Goal: Task Accomplishment & Management: Complete application form

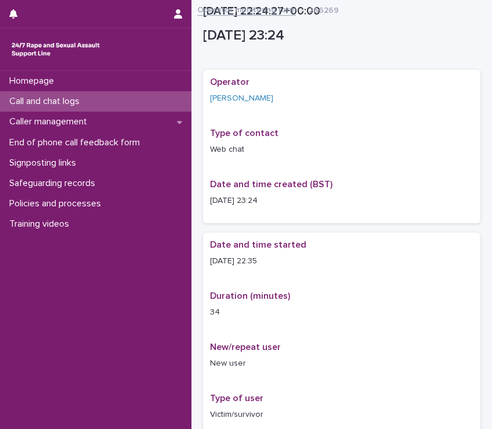
scroll to position [713, 0]
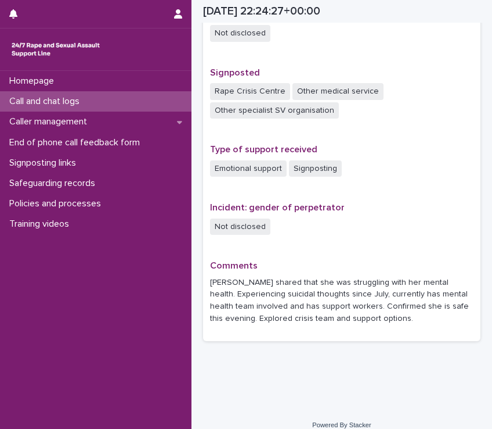
click at [146, 98] on div "Call and chat logs" at bounding box center [96, 101] width 192 height 20
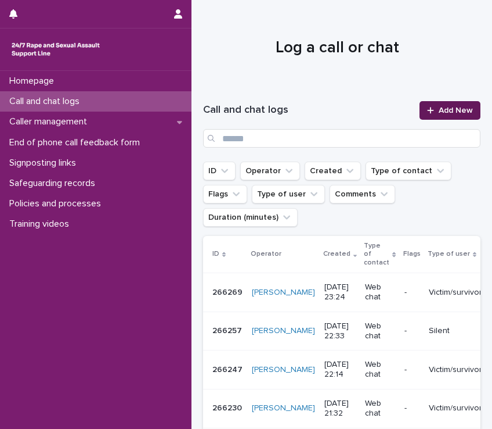
click at [440, 106] on span "Add New" at bounding box center [456, 110] width 34 height 8
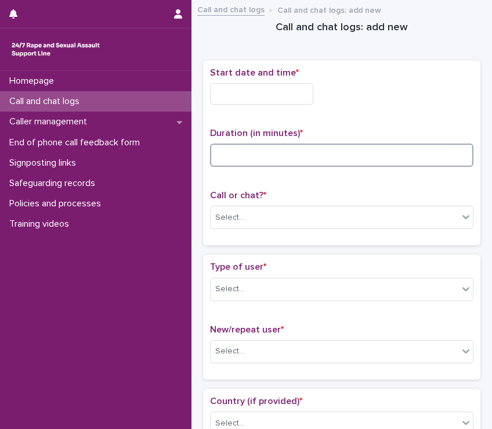
click at [288, 149] on input at bounding box center [342, 154] width 264 height 23
type input "**"
click at [271, 84] on input "text" at bounding box center [261, 93] width 103 height 21
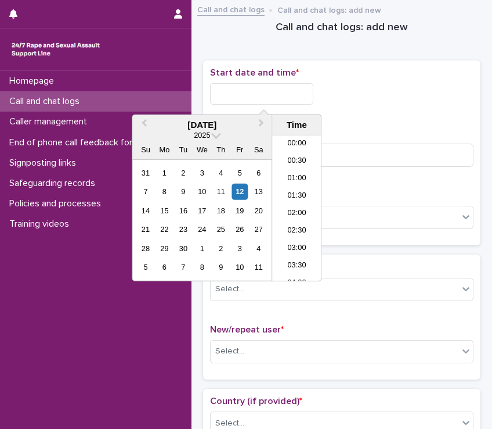
scroll to position [690, 0]
click at [297, 253] on li "23:00" at bounding box center [296, 254] width 49 height 17
click at [272, 89] on input "**********" at bounding box center [261, 93] width 103 height 21
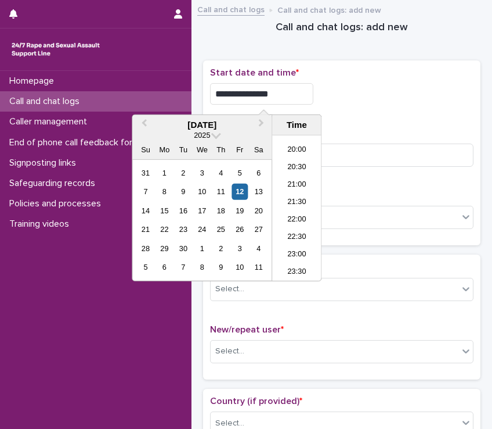
type input "**********"
click at [399, 120] on div "**********" at bounding box center [342, 152] width 264 height 171
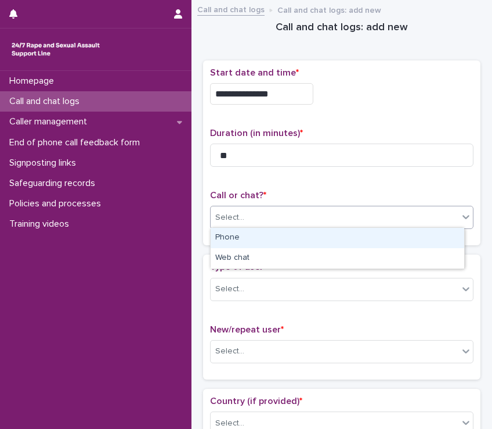
click at [314, 209] on div "Select..." at bounding box center [335, 217] width 248 height 19
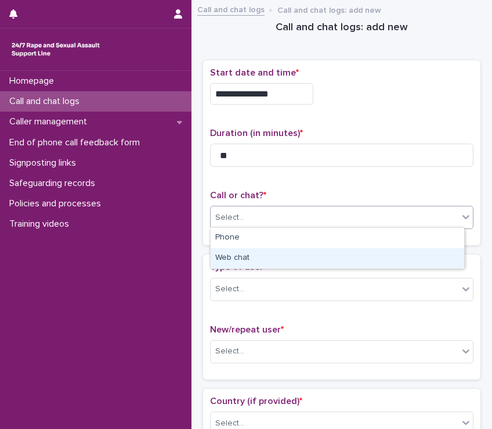
click at [261, 250] on div "Web chat" at bounding box center [338, 258] width 254 height 20
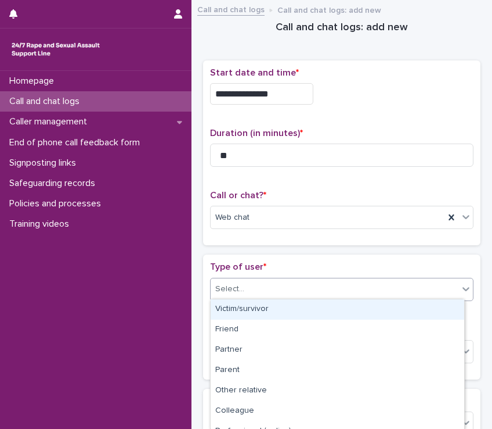
click at [253, 287] on div "Select..." at bounding box center [335, 288] width 248 height 19
click at [252, 304] on div "Victim/survivor" at bounding box center [338, 309] width 254 height 20
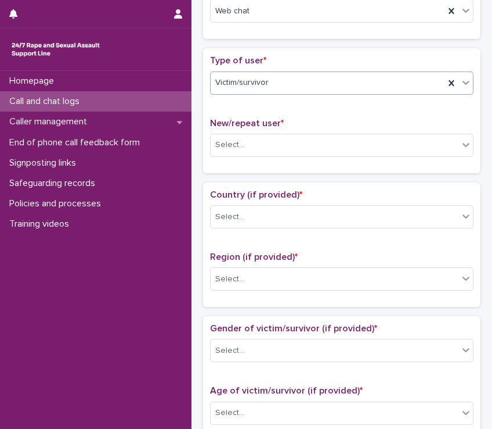
scroll to position [287, 0]
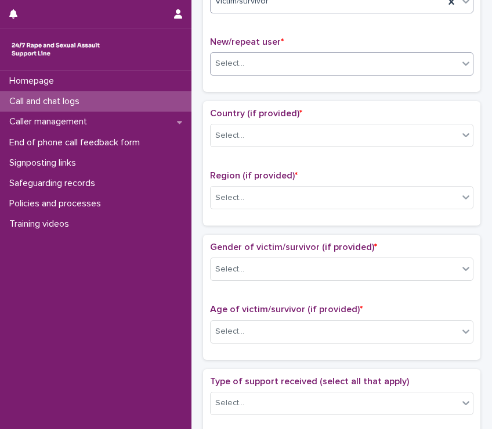
click at [229, 63] on div "Select..." at bounding box center [229, 63] width 29 height 12
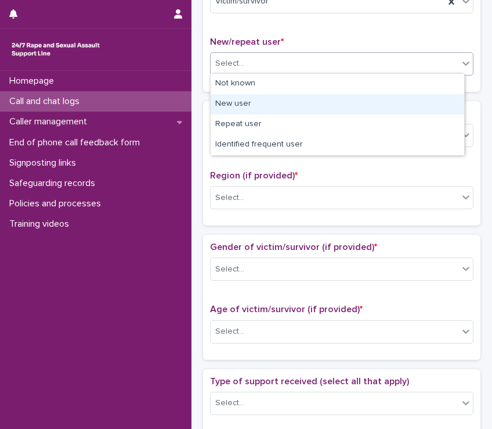
click at [238, 104] on div "New user" at bounding box center [338, 104] width 254 height 20
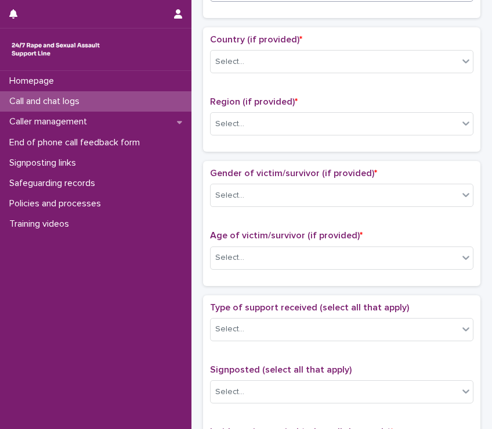
scroll to position [362, 0]
click at [242, 60] on div "Select..." at bounding box center [229, 61] width 29 height 12
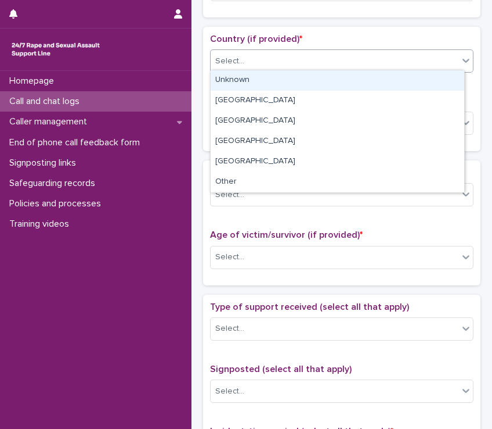
click at [244, 85] on div "Unknown" at bounding box center [338, 80] width 254 height 20
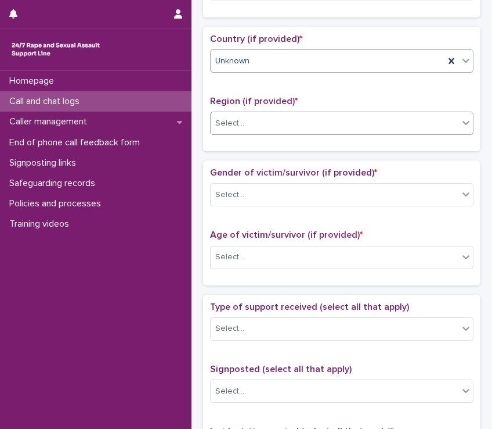
click at [246, 120] on div "Select..." at bounding box center [335, 123] width 248 height 19
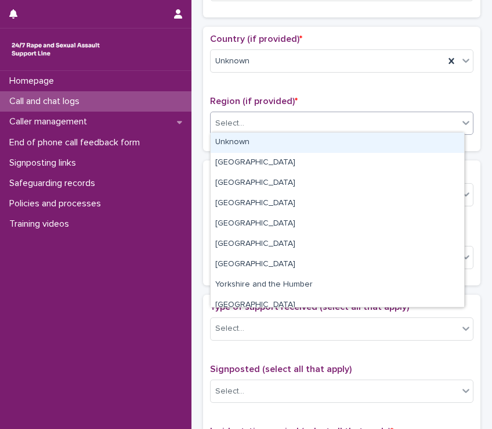
click at [249, 141] on div "Unknown" at bounding box center [338, 142] width 254 height 20
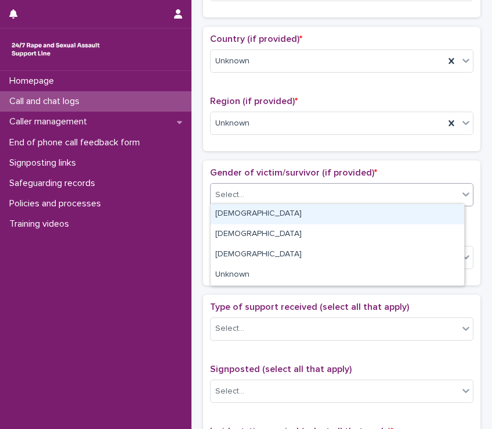
click at [247, 197] on div "Select..." at bounding box center [335, 194] width 248 height 19
click at [247, 210] on div "[DEMOGRAPHIC_DATA]" at bounding box center [338, 214] width 254 height 20
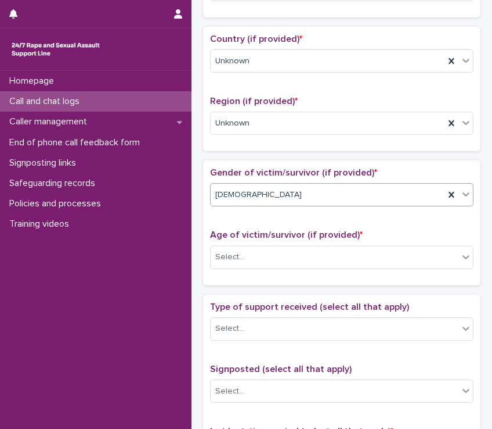
scroll to position [523, 0]
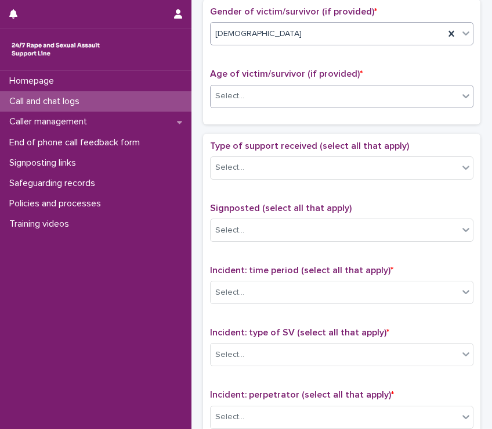
click at [255, 96] on div "Select..." at bounding box center [335, 96] width 248 height 19
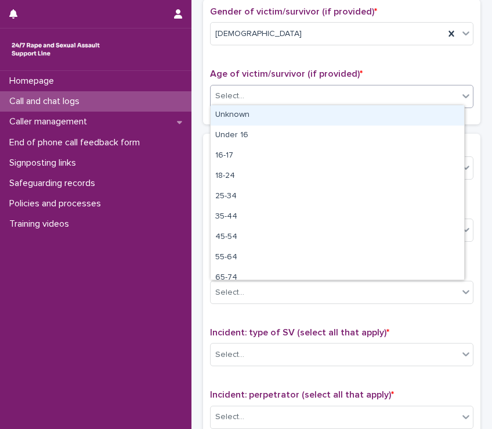
click at [250, 119] on div "Unknown" at bounding box center [338, 115] width 254 height 20
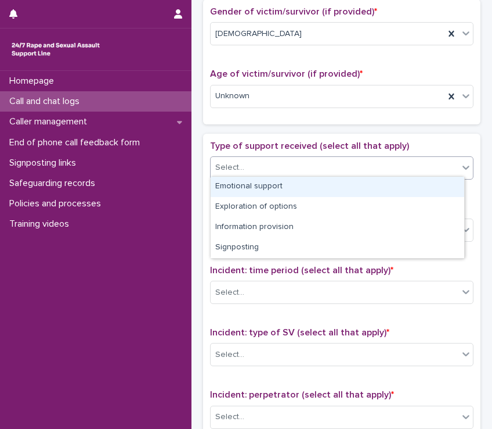
click at [252, 168] on div "Select..." at bounding box center [335, 167] width 248 height 19
click at [251, 183] on div "Emotional support" at bounding box center [338, 187] width 254 height 20
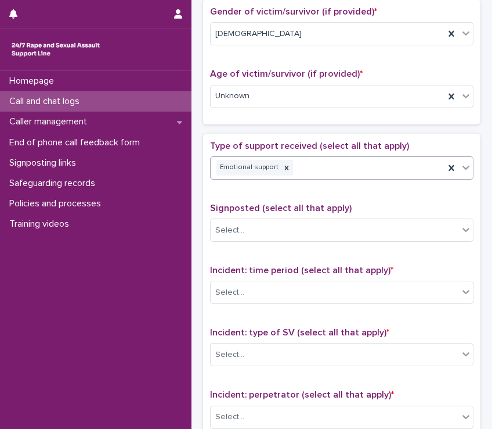
click at [327, 159] on div "Emotional support" at bounding box center [328, 167] width 234 height 20
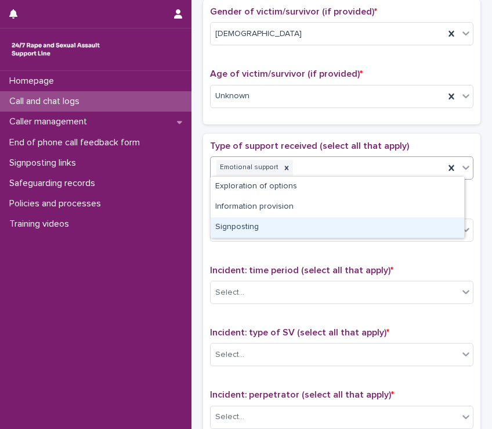
click at [277, 230] on div "Signposting" at bounding box center [338, 227] width 254 height 20
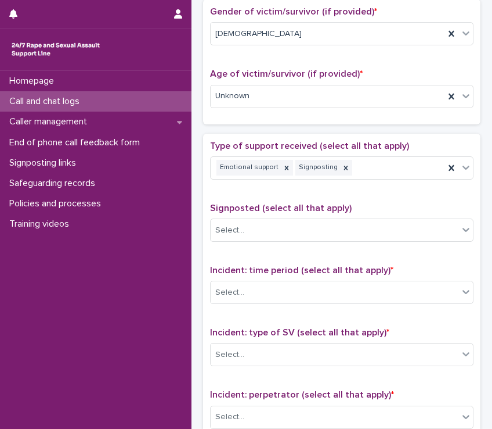
click at [276, 206] on span "Signposted (select all that apply)" at bounding box center [281, 207] width 142 height 9
click at [272, 226] on div "Select..." at bounding box center [335, 230] width 248 height 19
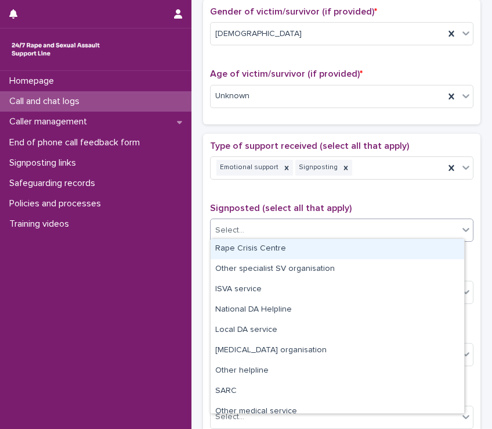
click at [261, 247] on div "Rape Crisis Centre" at bounding box center [338, 249] width 254 height 20
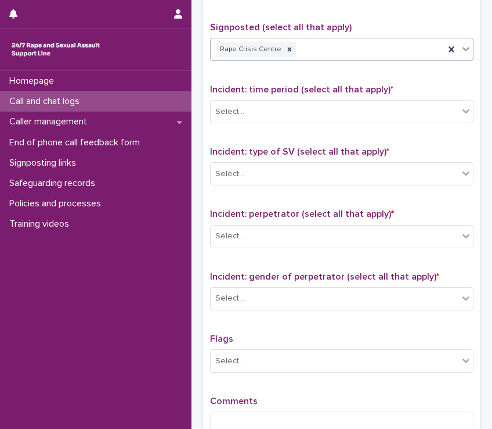
scroll to position [704, 0]
click at [261, 124] on div "Incident: time period (select all that apply) * Select..." at bounding box center [342, 108] width 264 height 48
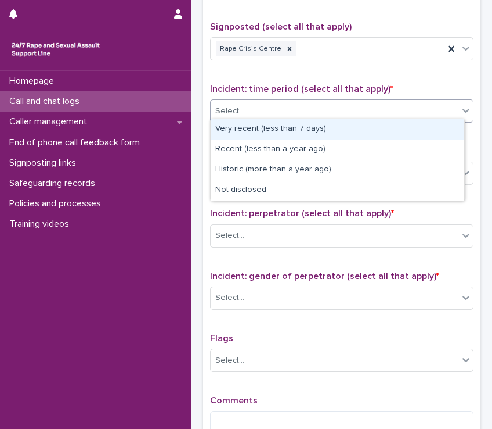
click at [260, 114] on div "Select..." at bounding box center [335, 111] width 248 height 19
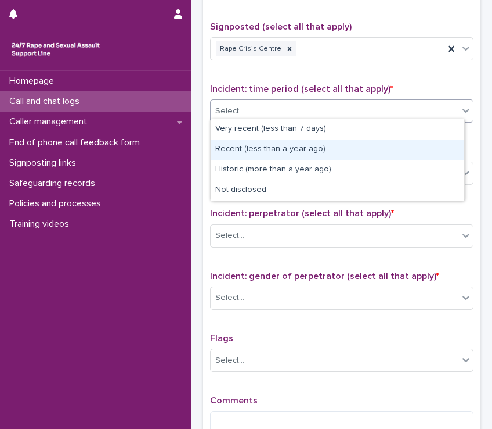
click at [247, 148] on div "Recent (less than a year ago)" at bounding box center [338, 149] width 254 height 20
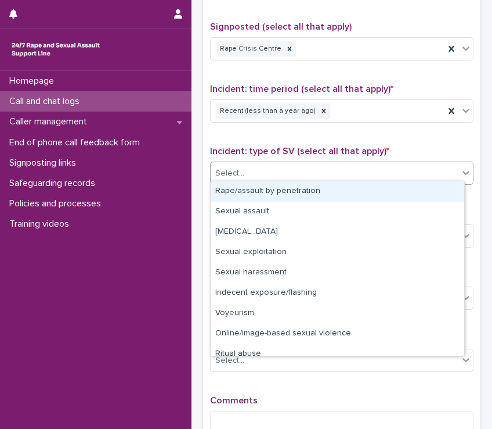
click at [249, 165] on div "Select..." at bounding box center [335, 173] width 248 height 19
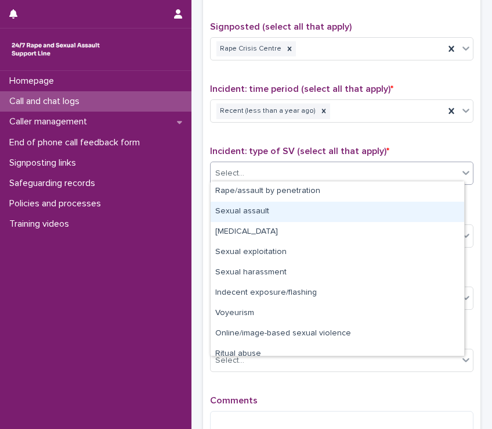
click at [247, 212] on div "Sexual assault" at bounding box center [338, 212] width 254 height 20
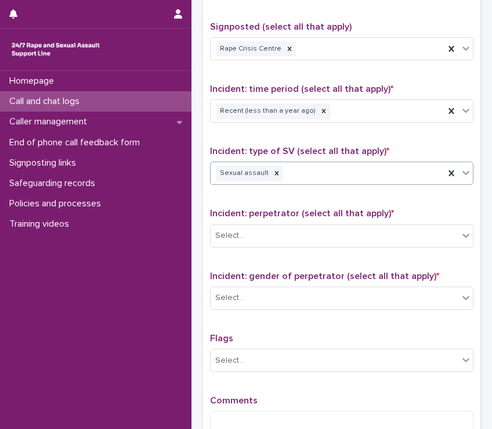
scroll to position [835, 0]
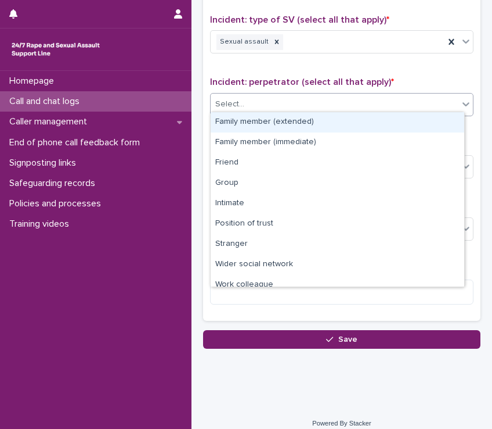
click at [264, 95] on div "Select..." at bounding box center [335, 104] width 248 height 19
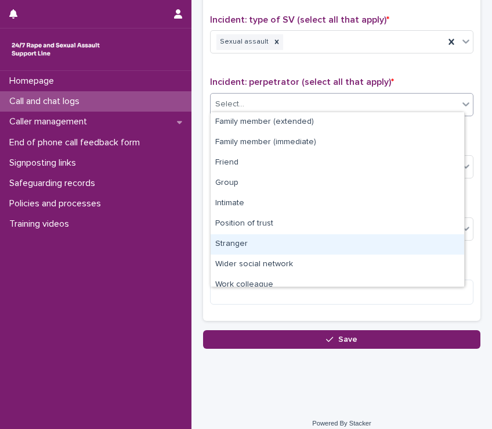
click at [241, 250] on div "Stranger" at bounding box center [338, 244] width 254 height 20
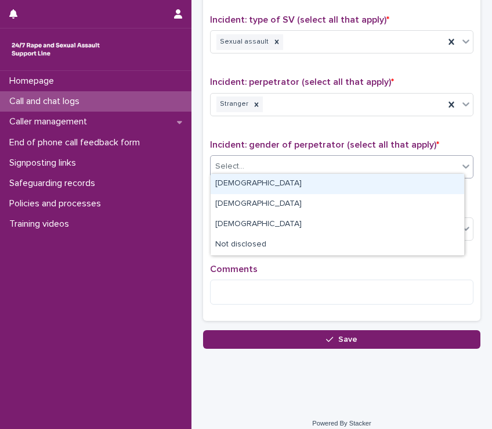
click at [268, 163] on div "Select..." at bounding box center [335, 166] width 248 height 19
click at [262, 186] on div "[DEMOGRAPHIC_DATA]" at bounding box center [338, 184] width 254 height 20
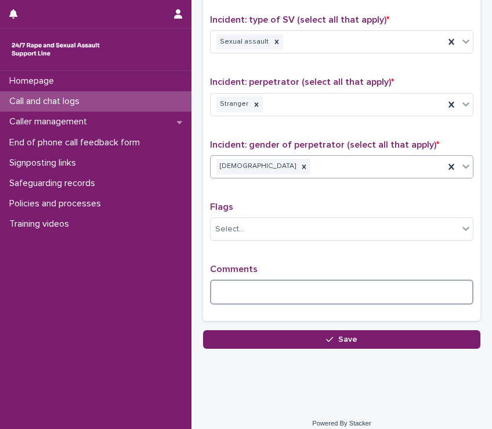
click at [233, 285] on textarea at bounding box center [342, 291] width 264 height 25
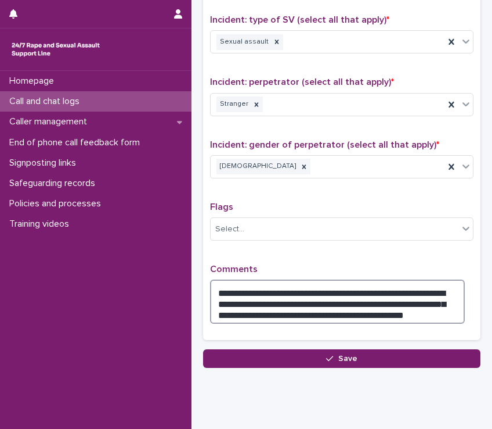
click at [358, 305] on textarea "**********" at bounding box center [337, 301] width 255 height 44
click at [434, 307] on textarea "**********" at bounding box center [337, 301] width 255 height 44
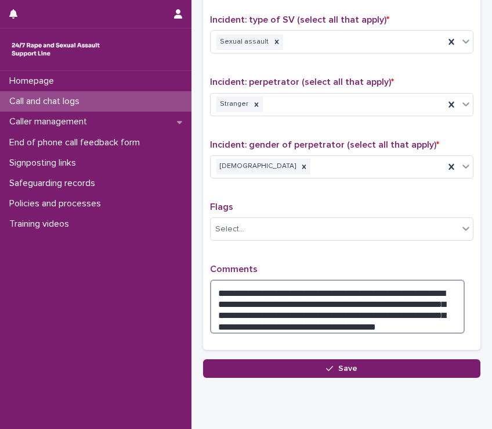
click at [258, 314] on textarea "**********" at bounding box center [337, 306] width 255 height 54
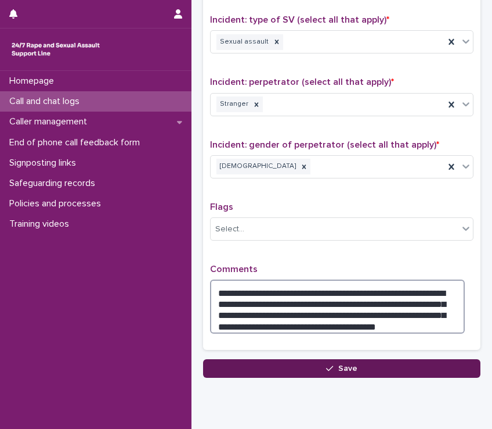
type textarea "**********"
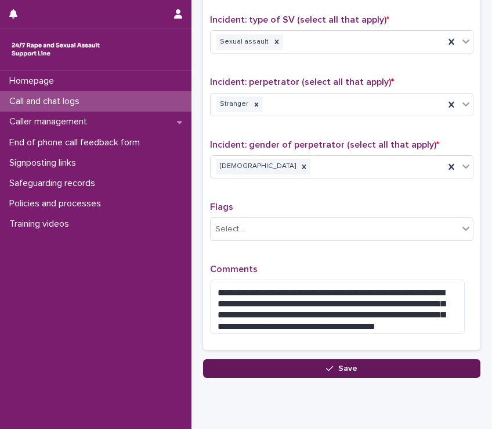
click at [307, 359] on button "Save" at bounding box center [342, 368] width 278 height 19
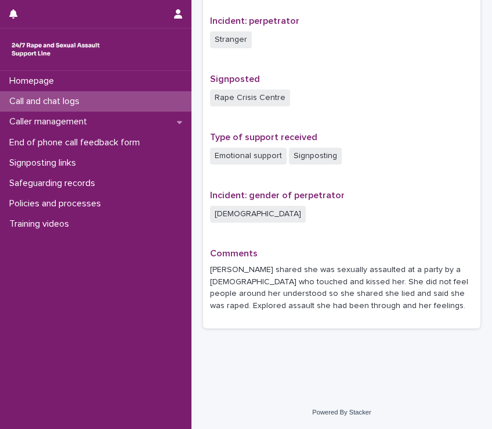
scroll to position [694, 0]
